Goal: Transaction & Acquisition: Purchase product/service

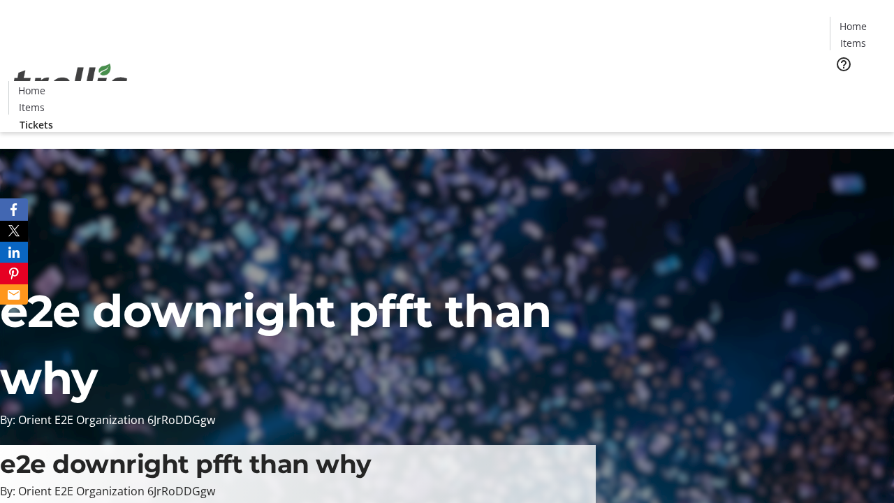
click at [841, 81] on span "Tickets" at bounding box center [858, 88] width 34 height 15
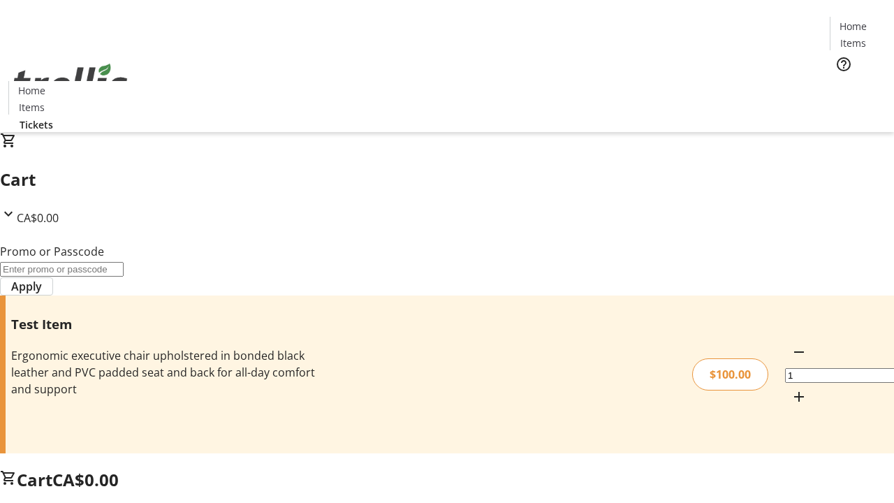
type input "FLAT"
